Goal: Information Seeking & Learning: Find specific fact

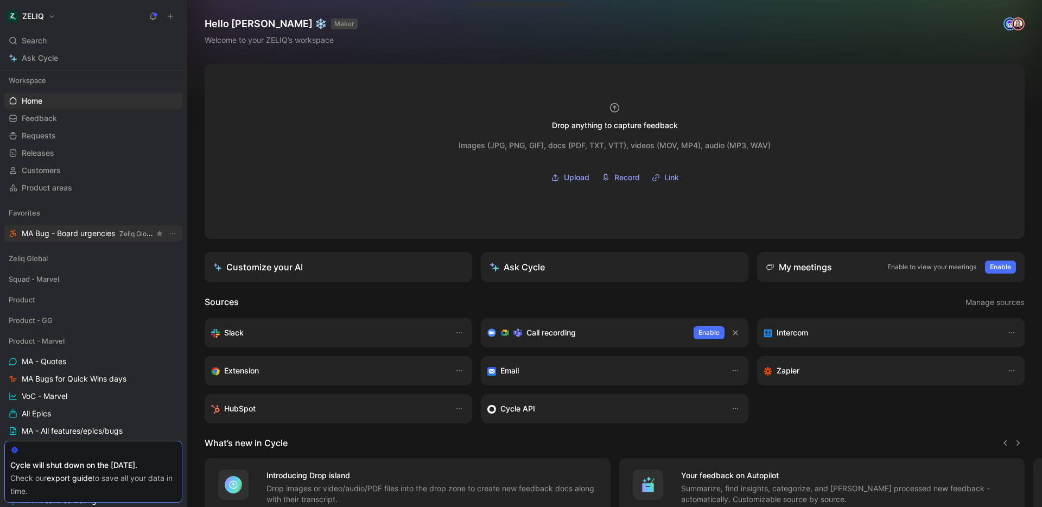
scroll to position [87, 0]
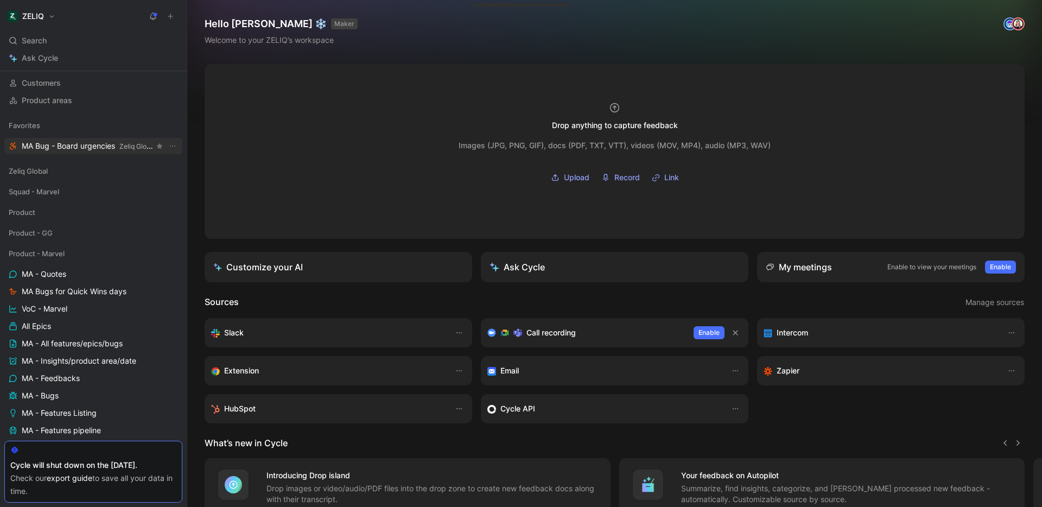
click at [81, 144] on span "MA Bug - Board urgencies Zeliq Global" at bounding box center [88, 146] width 132 height 11
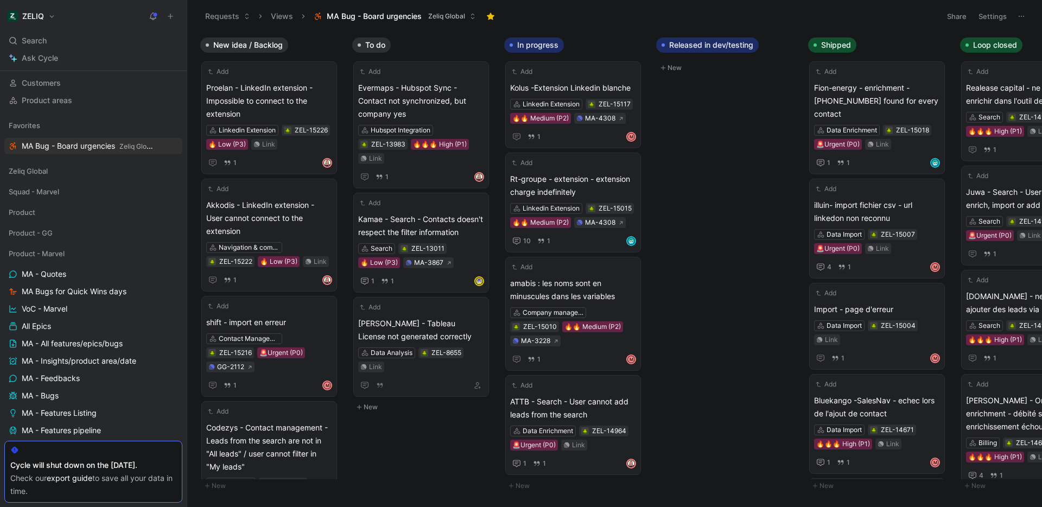
click at [993, 16] on button "Settings" at bounding box center [993, 16] width 38 height 15
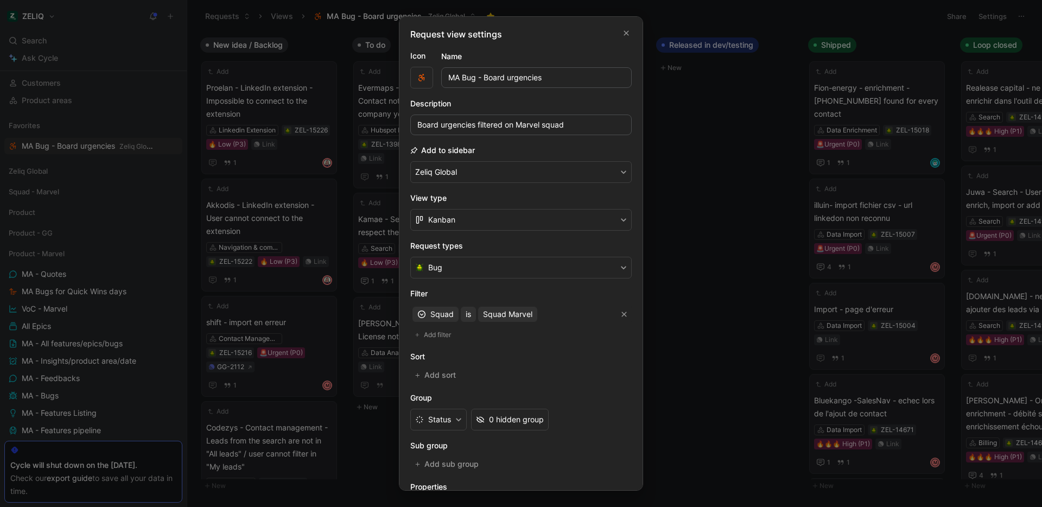
click at [691, 219] on div at bounding box center [521, 253] width 1042 height 507
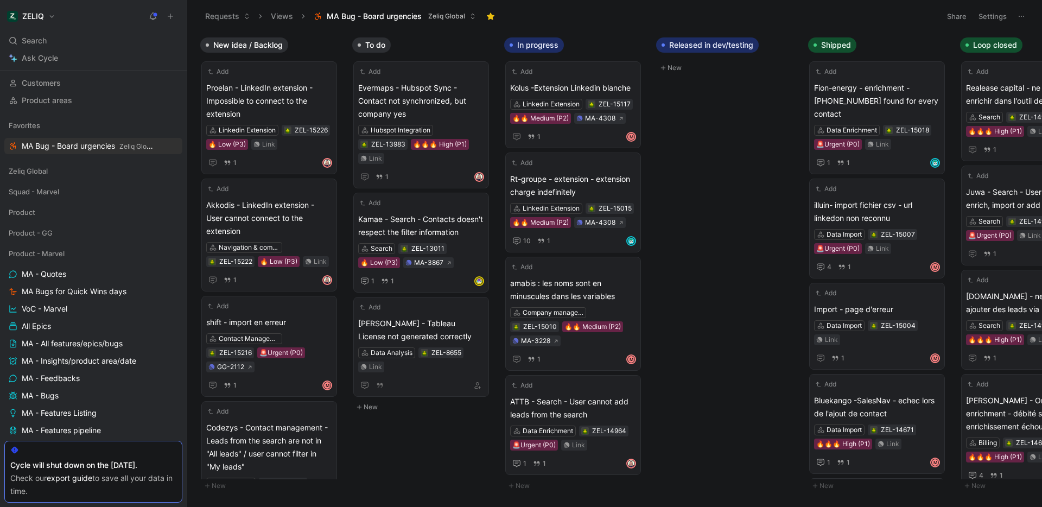
click at [1022, 17] on icon at bounding box center [1021, 16] width 9 height 9
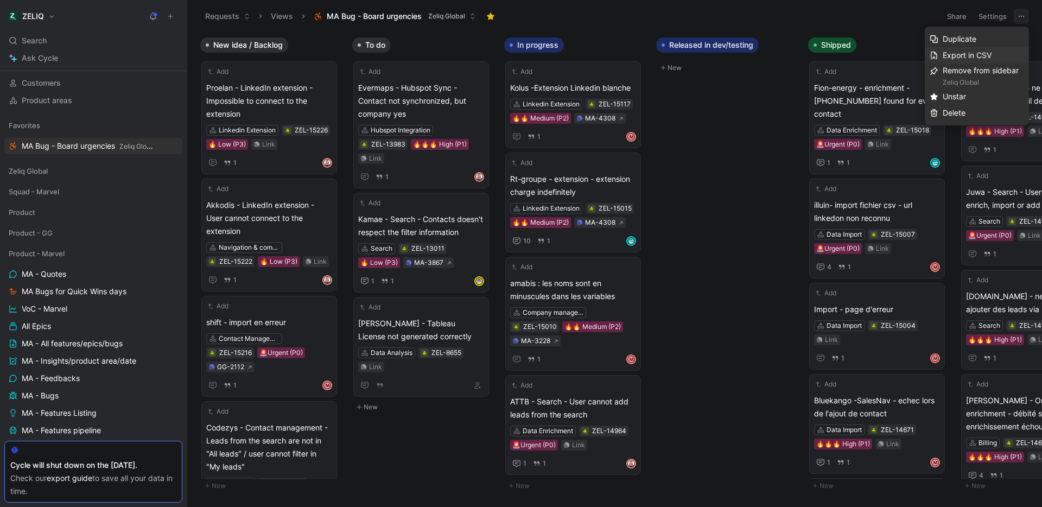
click at [965, 58] on span "Export in CSV" at bounding box center [967, 54] width 49 height 9
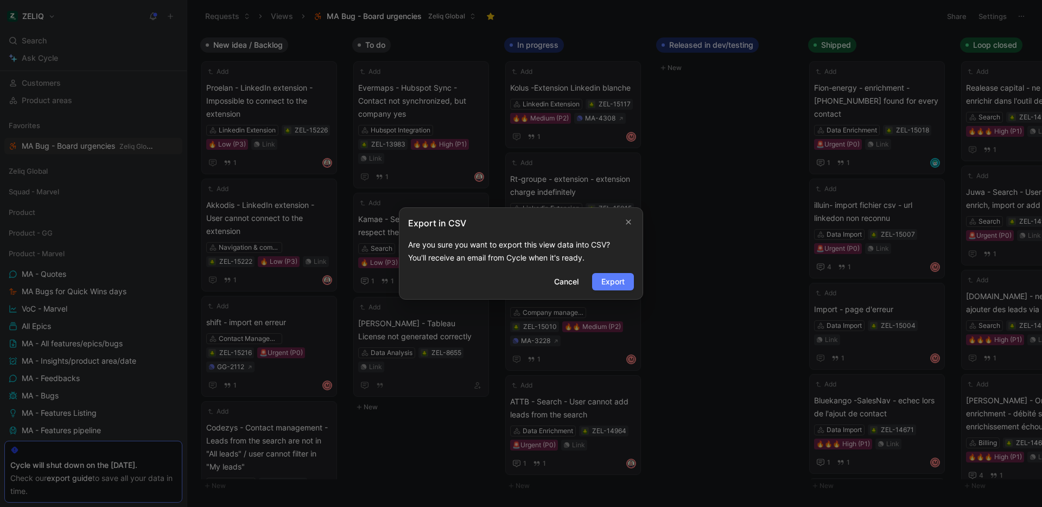
click at [620, 284] on span "Export" at bounding box center [613, 281] width 23 height 13
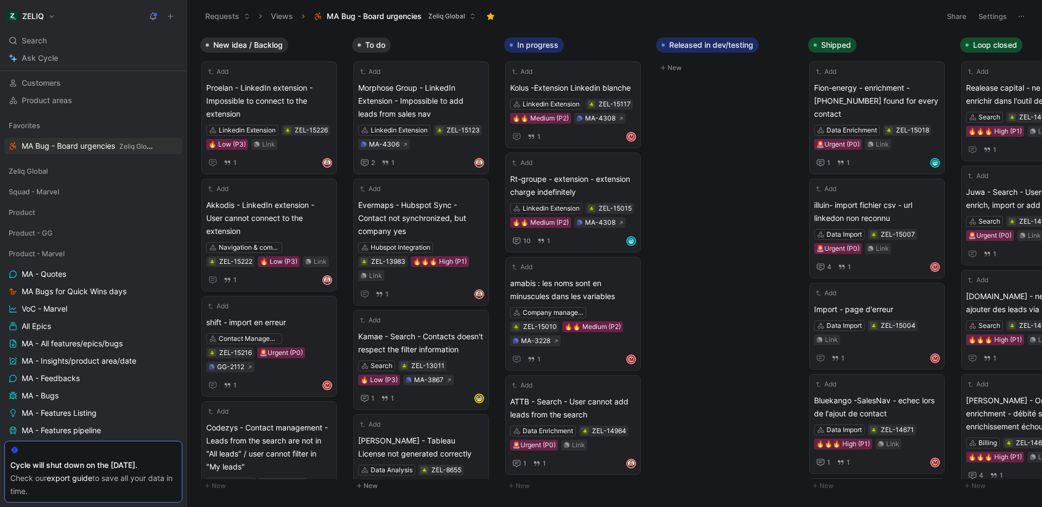
scroll to position [87, 0]
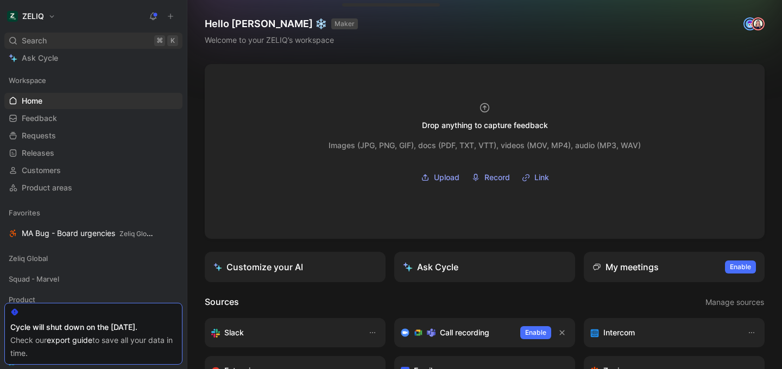
click at [61, 40] on div "Search ⌘ K" at bounding box center [93, 41] width 178 height 16
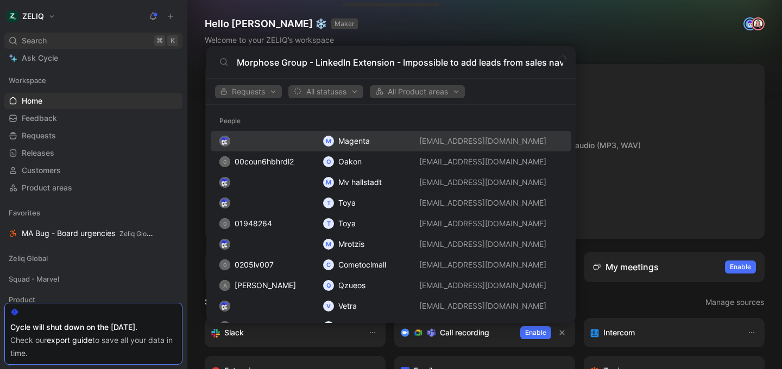
type input "Morphose Group - LinkedIn Extension - Impossible to add leads from sales nav"
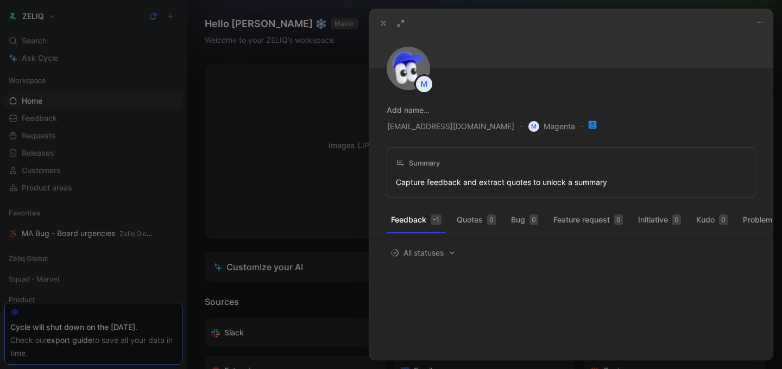
click at [89, 46] on div at bounding box center [391, 184] width 782 height 369
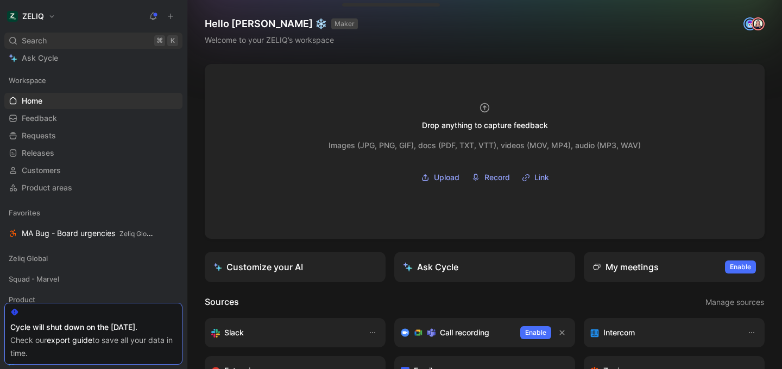
click at [90, 43] on div "Search ⌘ K" at bounding box center [93, 41] width 178 height 16
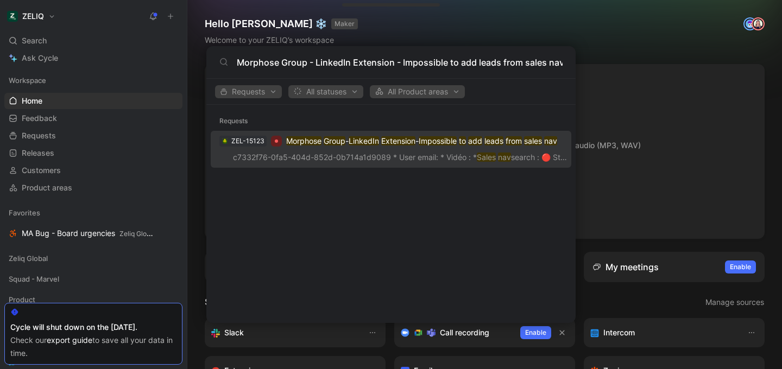
type input "Morphose Group - LinkedIn Extension - Impossible to add leads from sales nav"
click at [346, 145] on p "Morphose Group - LinkedIn Extension - Impossible to add leads from sales nav" at bounding box center [421, 141] width 271 height 13
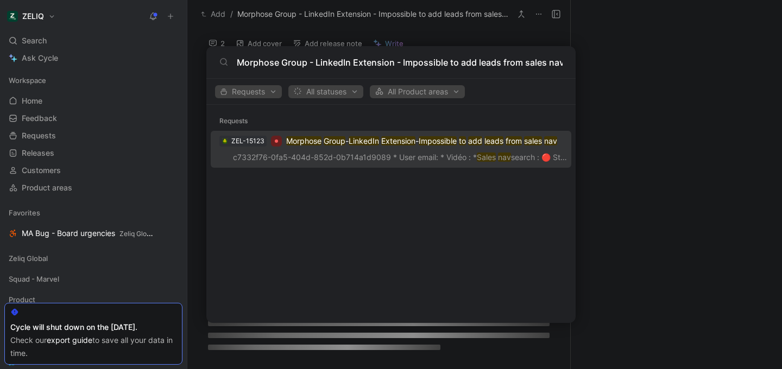
click at [346, 153] on div at bounding box center [379, 190] width 342 height 74
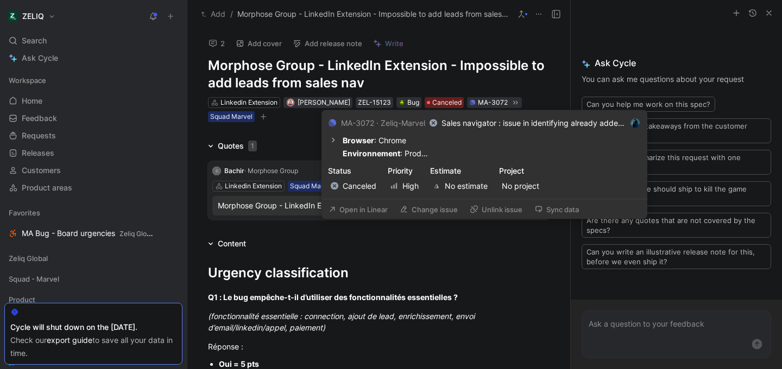
click at [420, 213] on button "Change issue" at bounding box center [429, 209] width 68 height 15
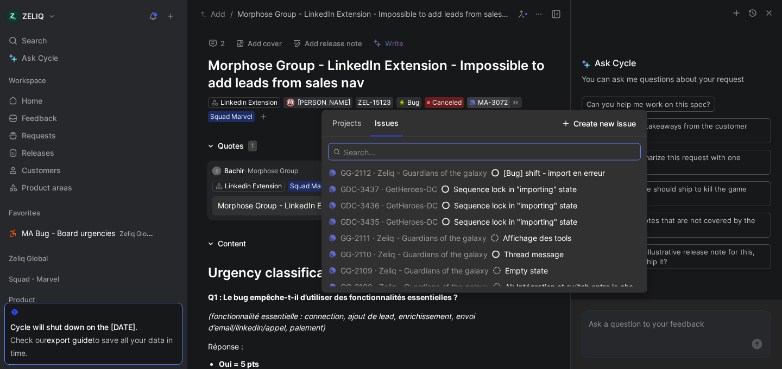
paste input "[URL][DOMAIN_NAME]"
type input "[URL][DOMAIN_NAME]"
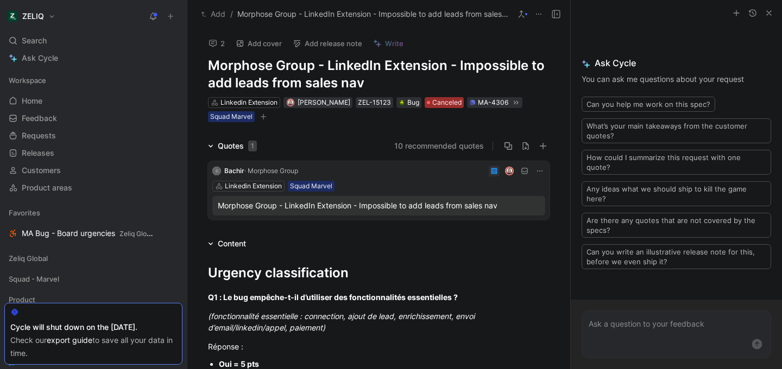
click at [433, 99] on span "Canceled" at bounding box center [446, 102] width 29 height 11
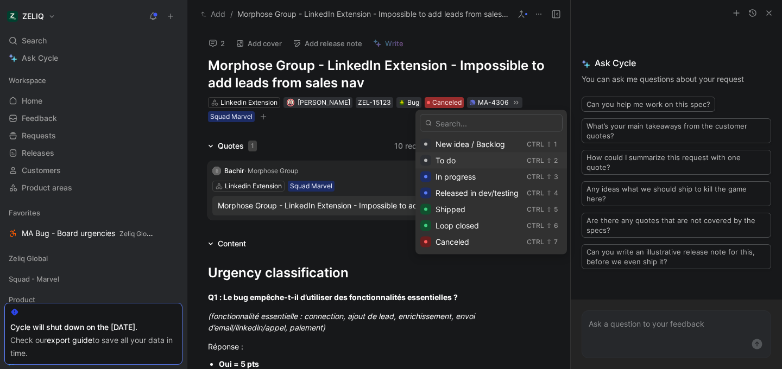
click at [470, 162] on div "To do" at bounding box center [478, 160] width 87 height 13
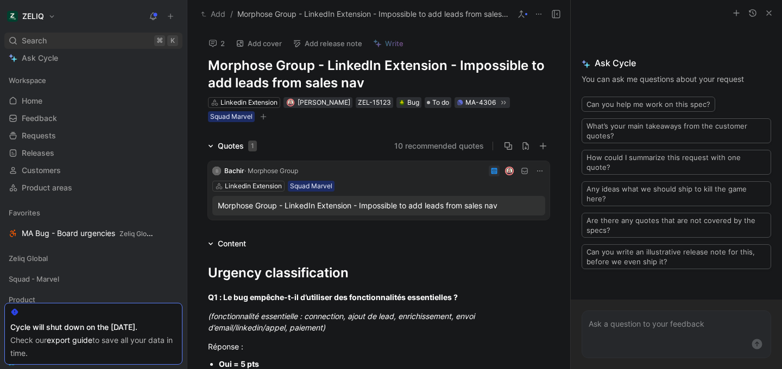
click at [40, 39] on span "Search" at bounding box center [34, 40] width 25 height 13
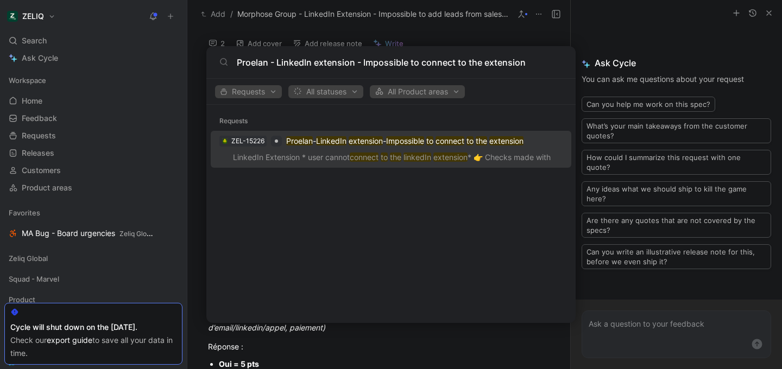
type input "Proelan - LinkedIn extension - Impossible to connect to the extension"
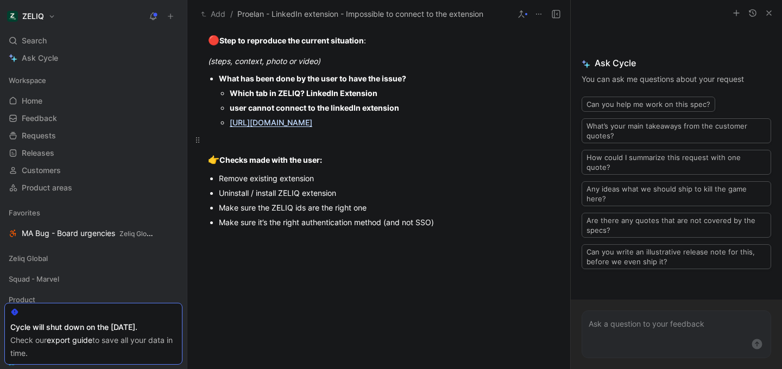
scroll to position [851, 0]
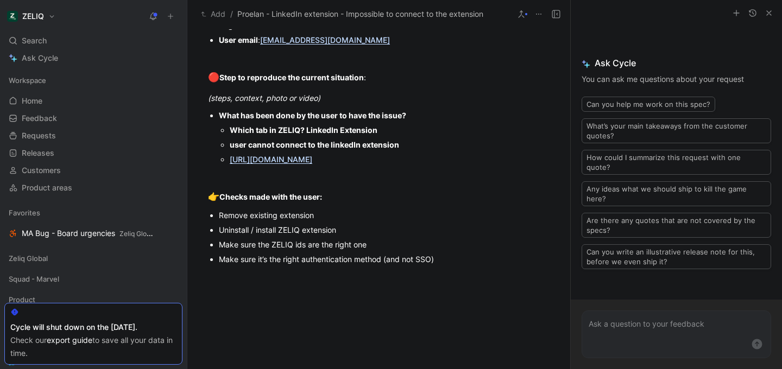
click at [297, 164] on u "[URL][DOMAIN_NAME]" at bounding box center [271, 159] width 83 height 9
drag, startPoint x: 366, startPoint y: 169, endPoint x: 223, endPoint y: 169, distance: 143.3
click at [230, 167] on li "[URL][DOMAIN_NAME]" at bounding box center [390, 159] width 320 height 15
copy u "[URL][DOMAIN_NAME]"
click at [761, 18] on div at bounding box center [753, 13] width 46 height 13
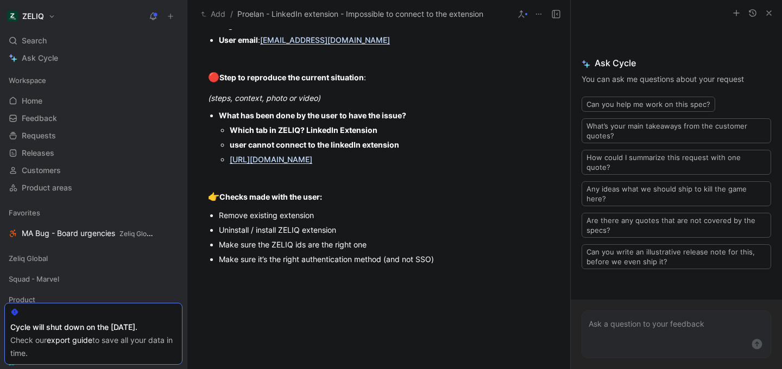
click at [770, 12] on icon "button" at bounding box center [768, 13] width 9 height 9
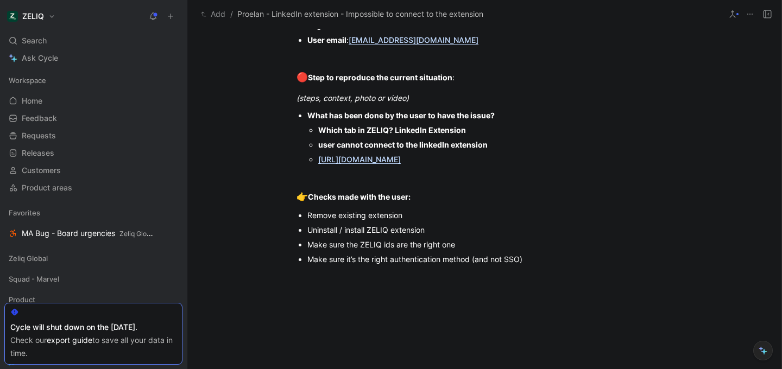
scroll to position [840, 0]
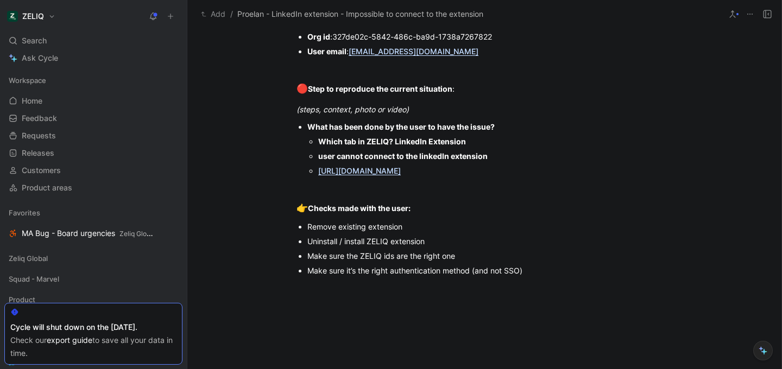
click at [395, 170] on u "[URL][DOMAIN_NAME]" at bounding box center [359, 170] width 83 height 9
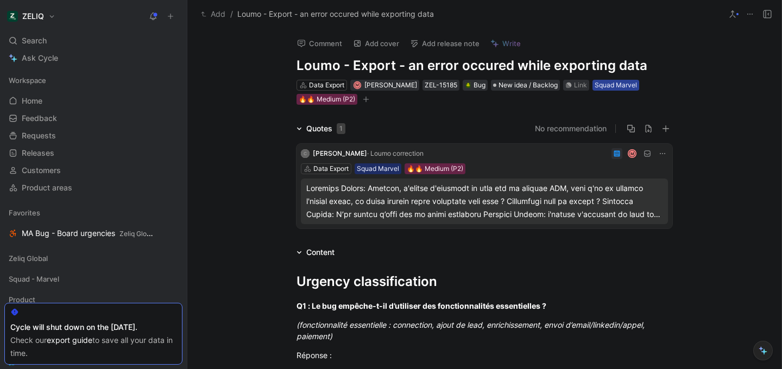
click at [595, 84] on div "Squad Marvel" at bounding box center [616, 85] width 42 height 11
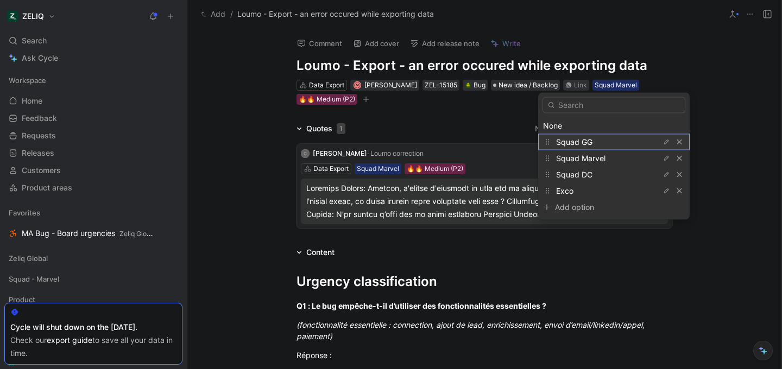
click at [583, 141] on span "Squad GG" at bounding box center [574, 141] width 36 height 9
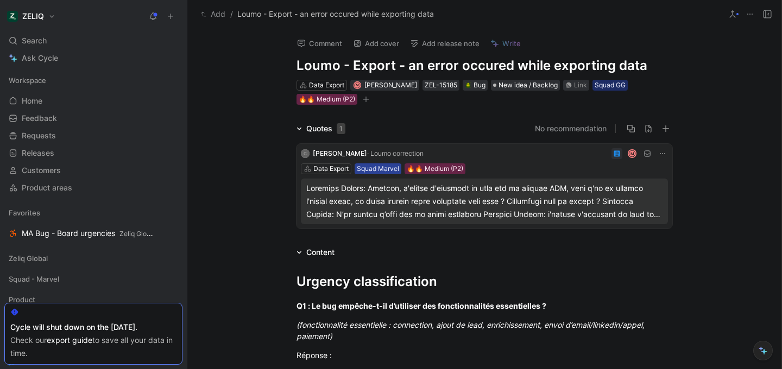
click at [384, 166] on div "Squad Marvel" at bounding box center [378, 168] width 42 height 11
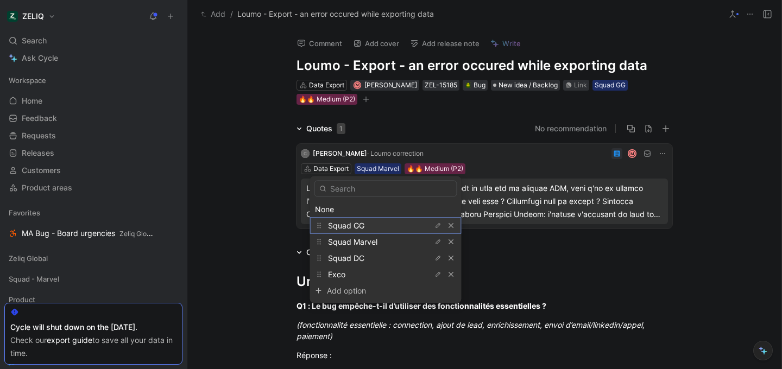
click at [385, 224] on div "Squad GG" at bounding box center [368, 225] width 81 height 13
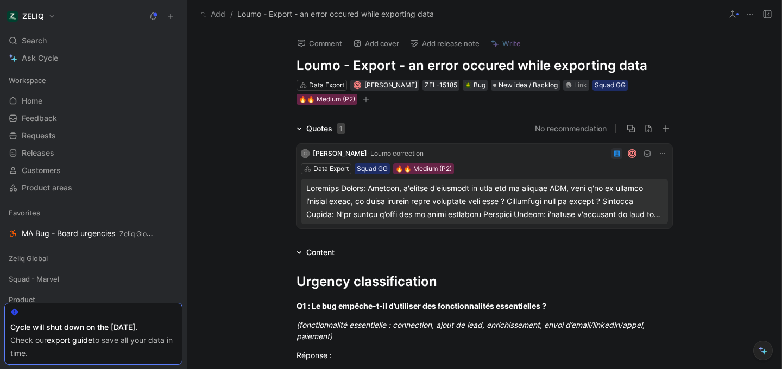
click at [248, 209] on div "Quotes 1 No recommendation C Corentin Mosset · Loumo correction M Data Export S…" at bounding box center [484, 177] width 594 height 111
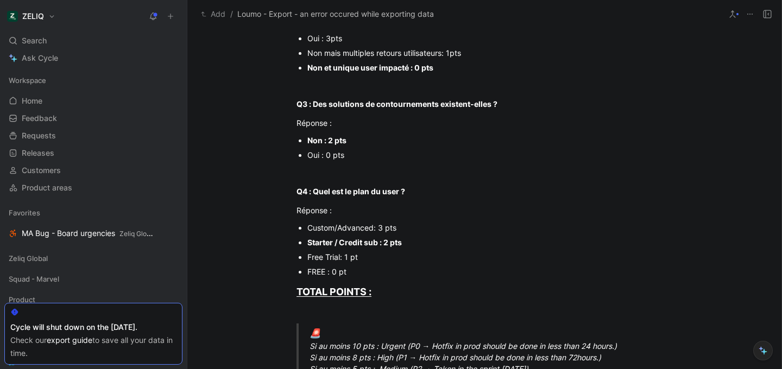
scroll to position [161, 0]
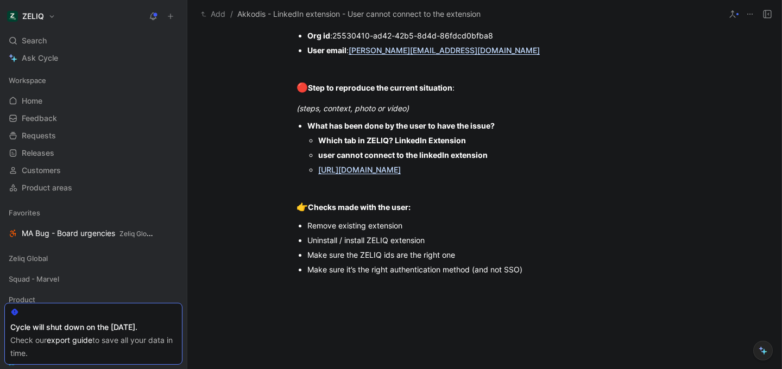
scroll to position [840, 0]
click at [773, 11] on button at bounding box center [767, 14] width 15 height 15
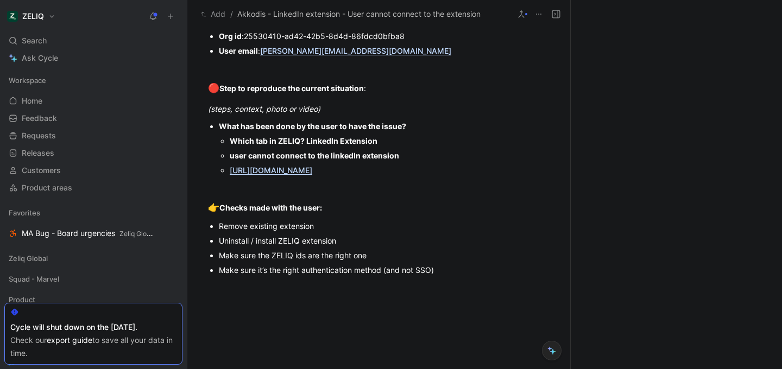
scroll to position [852, 0]
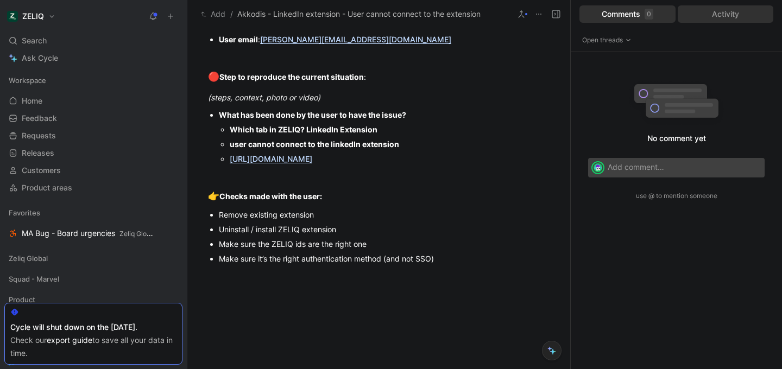
click at [745, 9] on div "Activity" at bounding box center [726, 13] width 96 height 17
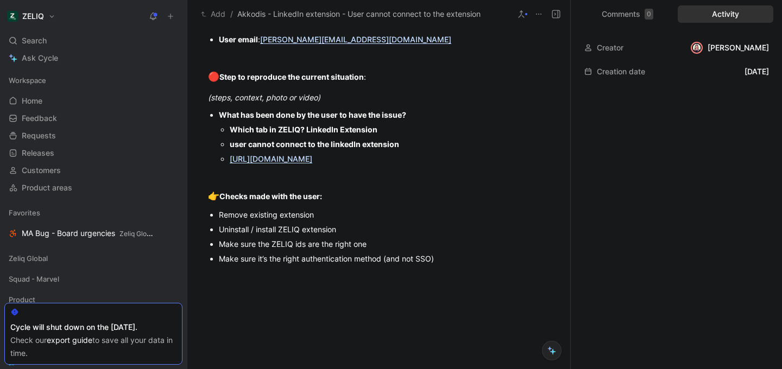
click at [304, 163] on link "https://share.birdie.so/i/W4xlfL3n6" at bounding box center [271, 158] width 83 height 9
click at [0, 0] on div "ZELIQ Search ⌘ K Ask Cycle Workspace Home G then H Feedback G then F Requests G…" at bounding box center [391, 184] width 782 height 369
